Goal: Information Seeking & Learning: Learn about a topic

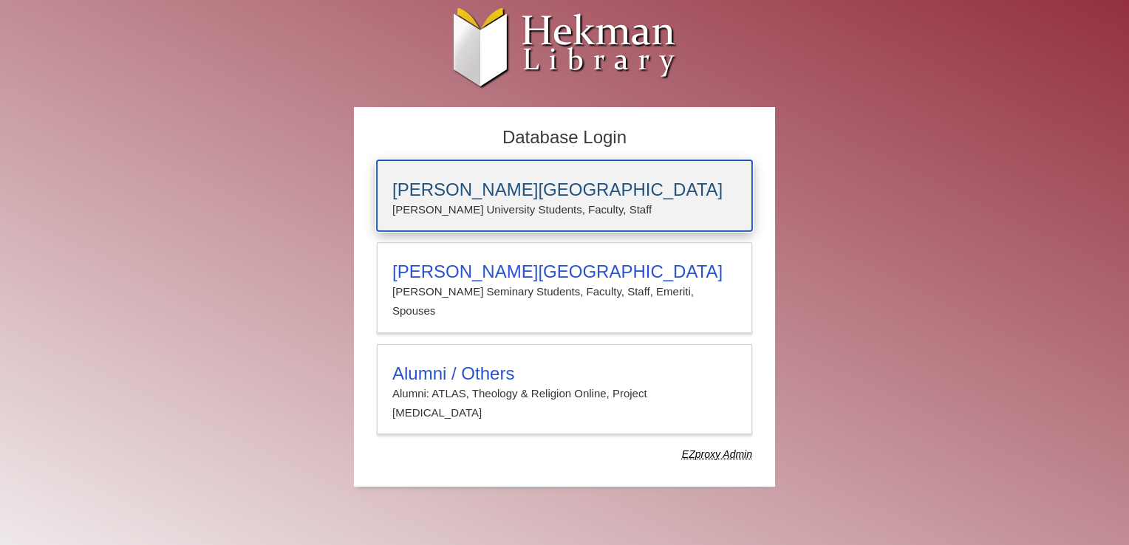
click at [505, 200] on p "[PERSON_NAME] University Students, Faculty, Staff" at bounding box center [564, 209] width 344 height 19
click at [444, 189] on h3 "[PERSON_NAME][GEOGRAPHIC_DATA]" at bounding box center [564, 190] width 344 height 21
